Goal: Task Accomplishment & Management: Manage account settings

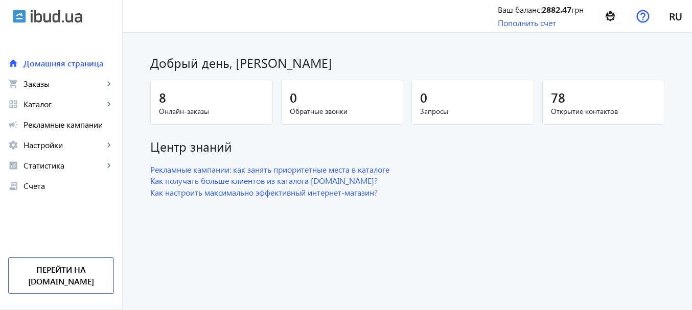
click at [432, 50] on div "Добрый день, [PERSON_NAME]" at bounding box center [407, 58] width 514 height 27
click at [49, 85] on span "Заказы" at bounding box center [64, 84] width 80 height 10
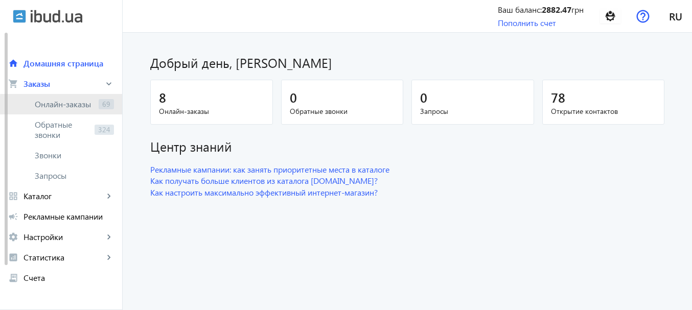
click at [76, 105] on span "Онлайн-заказы" at bounding box center [65, 104] width 60 height 10
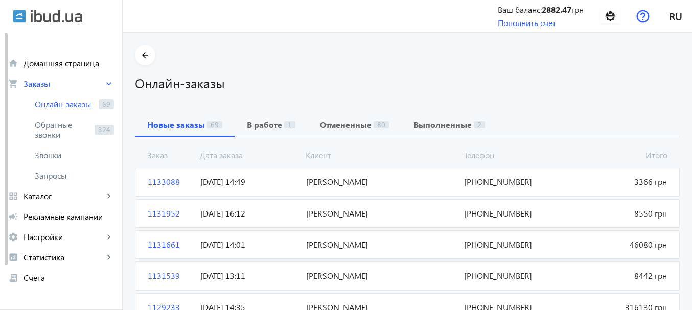
click at [336, 183] on span "эдуард мищенко" at bounding box center [381, 181] width 158 height 11
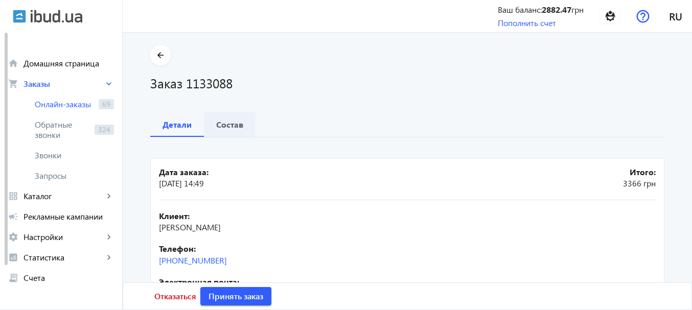
click at [226, 123] on b "Состав" at bounding box center [229, 125] width 27 height 8
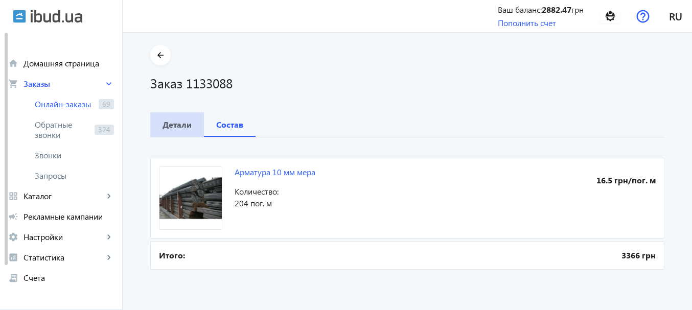
click at [176, 124] on b "Детали" at bounding box center [176, 125] width 29 height 8
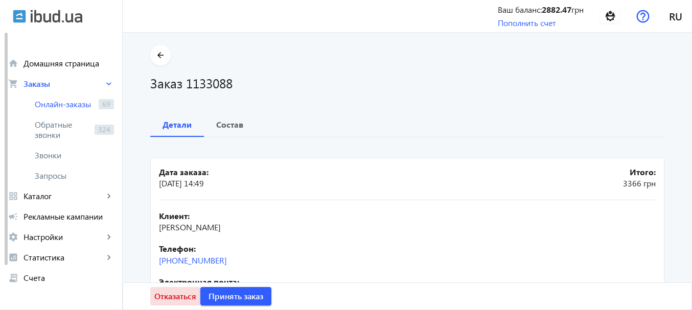
click at [178, 293] on span "Отказаться" at bounding box center [175, 296] width 42 height 11
